Goal: Information Seeking & Learning: Learn about a topic

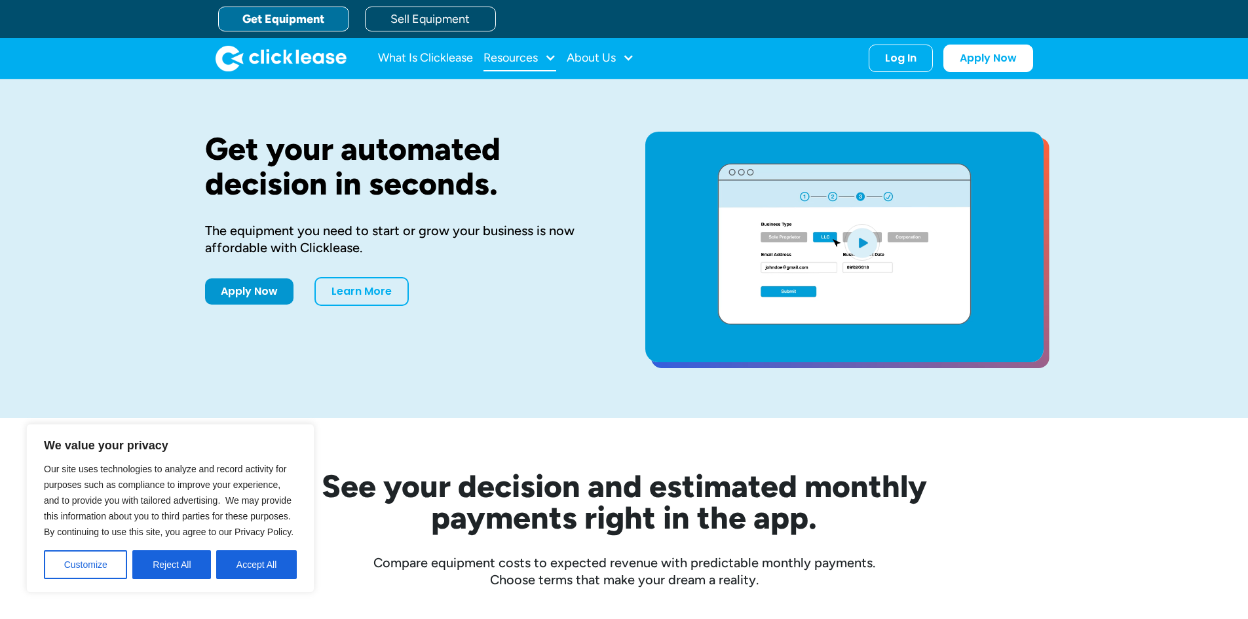
click at [537, 58] on div "Resources" at bounding box center [511, 58] width 54 height 0
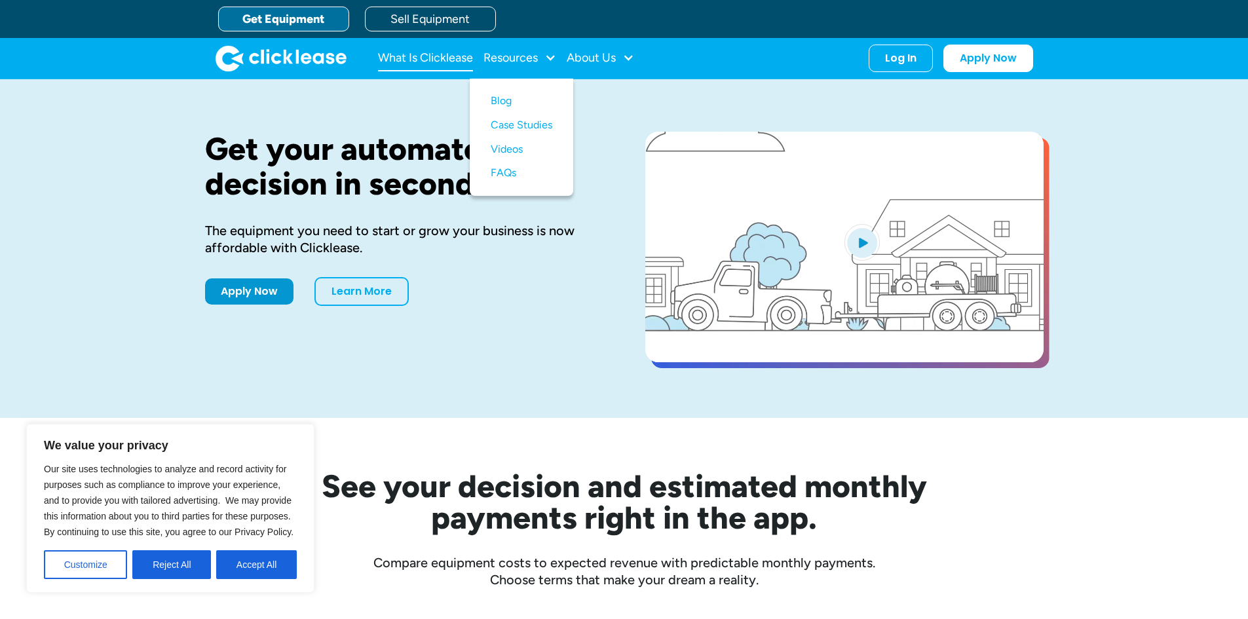
click at [445, 64] on link "What Is Clicklease" at bounding box center [425, 58] width 95 height 26
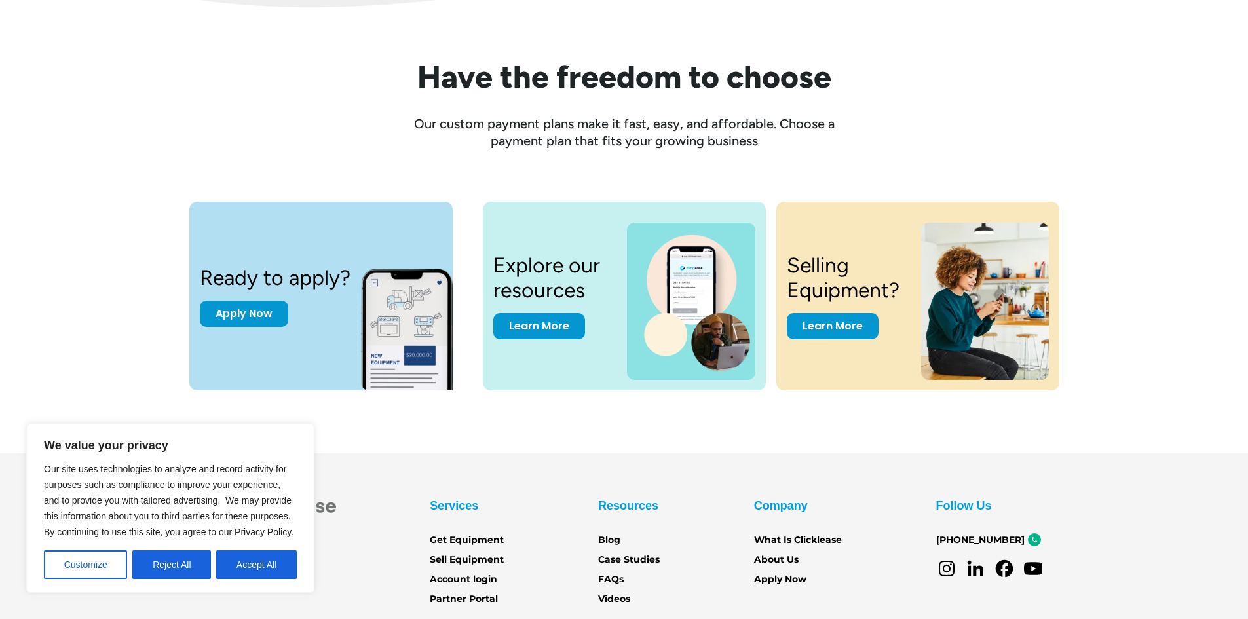
scroll to position [1796, 0]
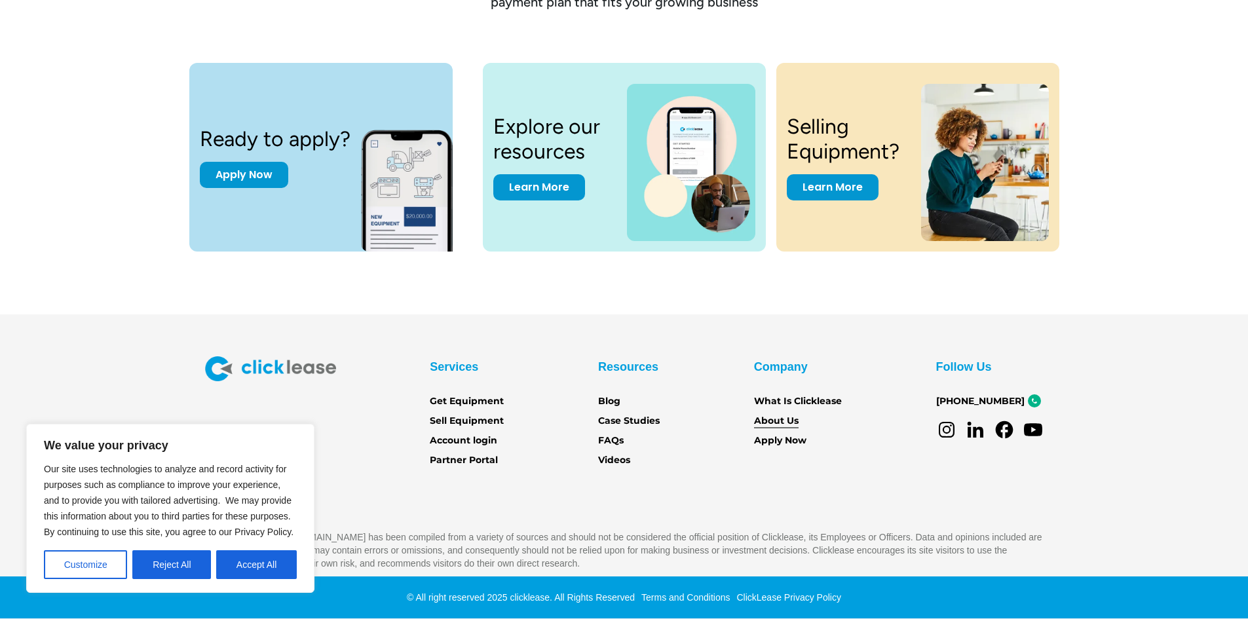
click at [782, 417] on link "About Us" at bounding box center [776, 421] width 45 height 14
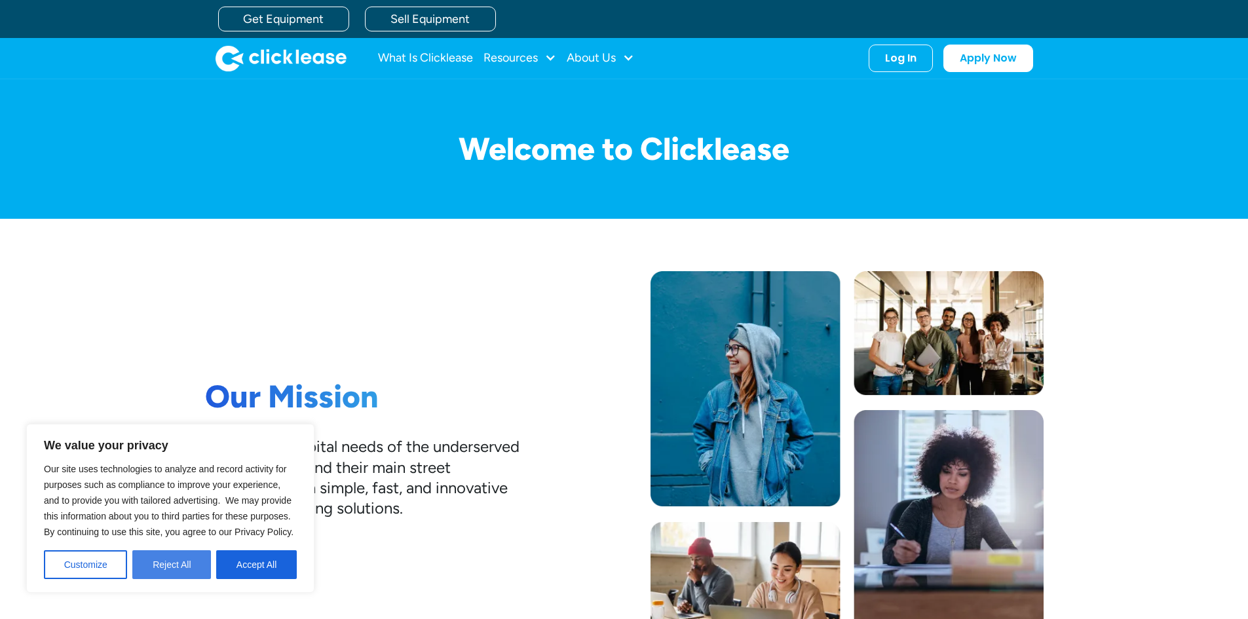
click at [164, 566] on button "Reject All" at bounding box center [171, 564] width 79 height 29
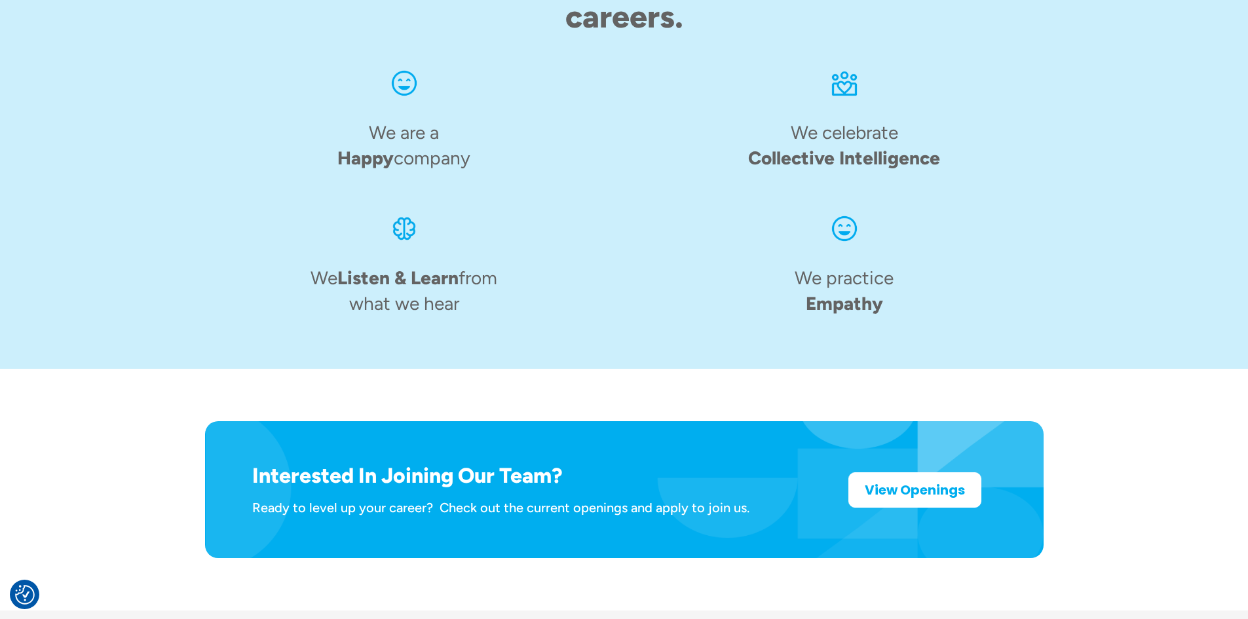
scroll to position [2017, 0]
